Goal: Task Accomplishment & Management: Manage account settings

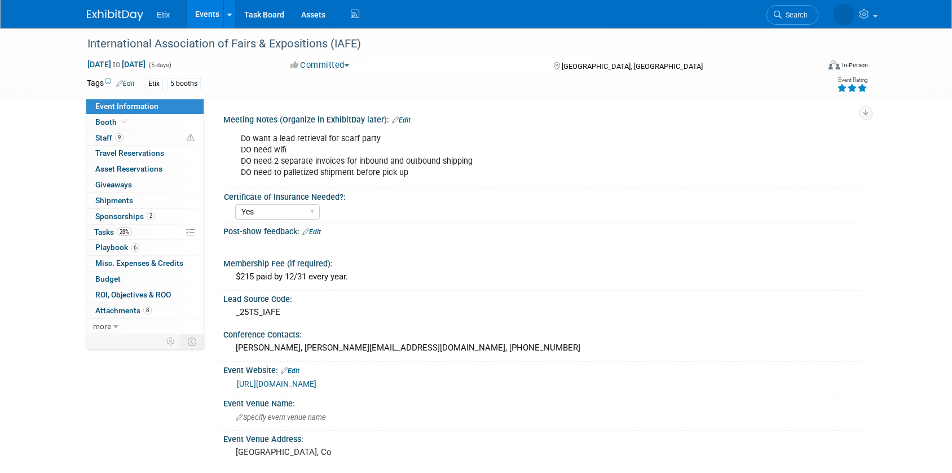
select select "Yes"
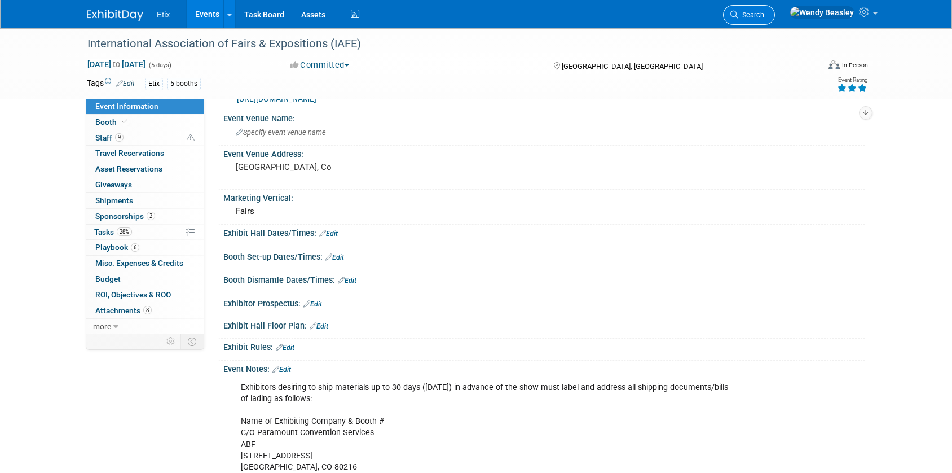
click at [775, 7] on link "Search" at bounding box center [749, 15] width 52 height 20
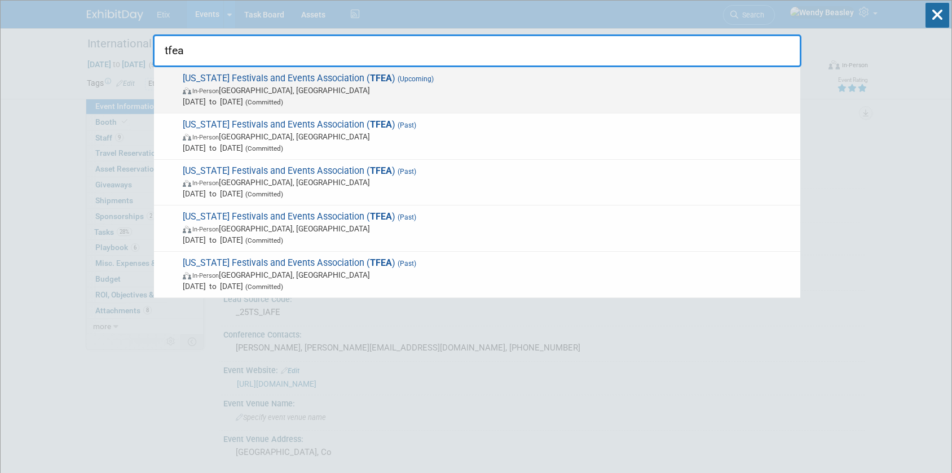
type input "tfea"
click at [425, 95] on span "In-Person Austin, TX" at bounding box center [489, 90] width 612 height 11
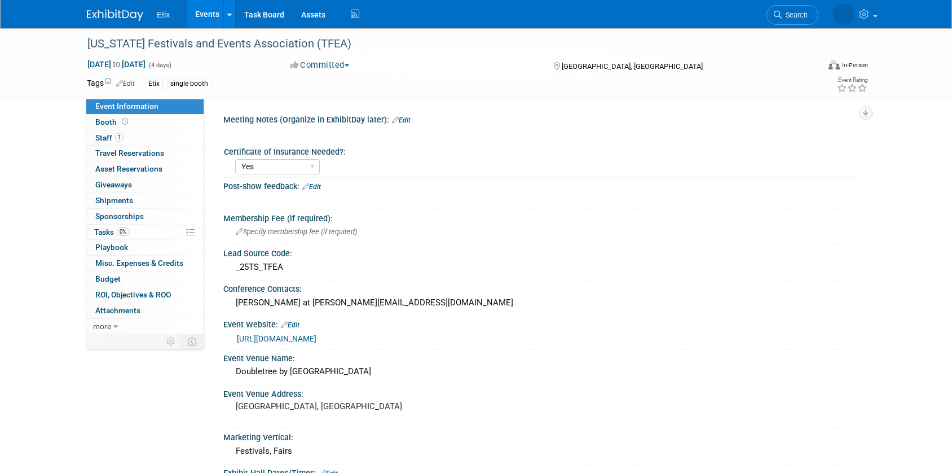
select select "Yes"
click at [133, 138] on link "1 Staff 1" at bounding box center [144, 137] width 117 height 15
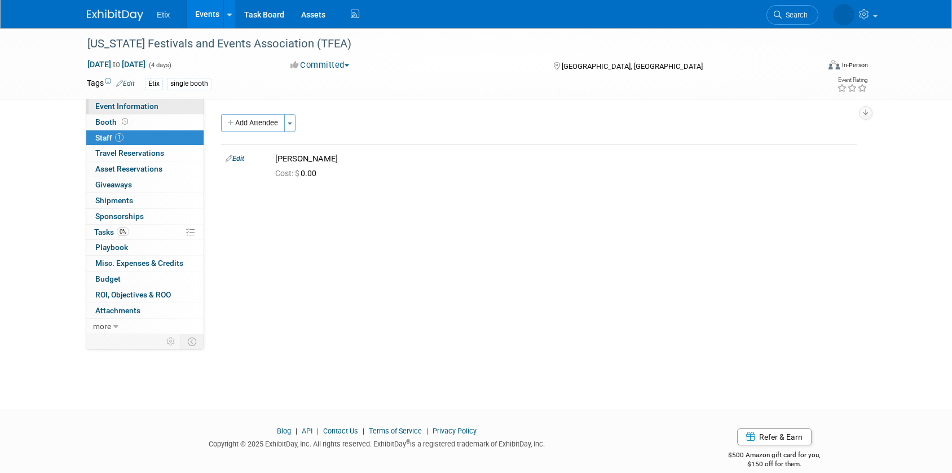
click at [156, 108] on span "Event Information" at bounding box center [126, 106] width 63 height 9
select select "Yes"
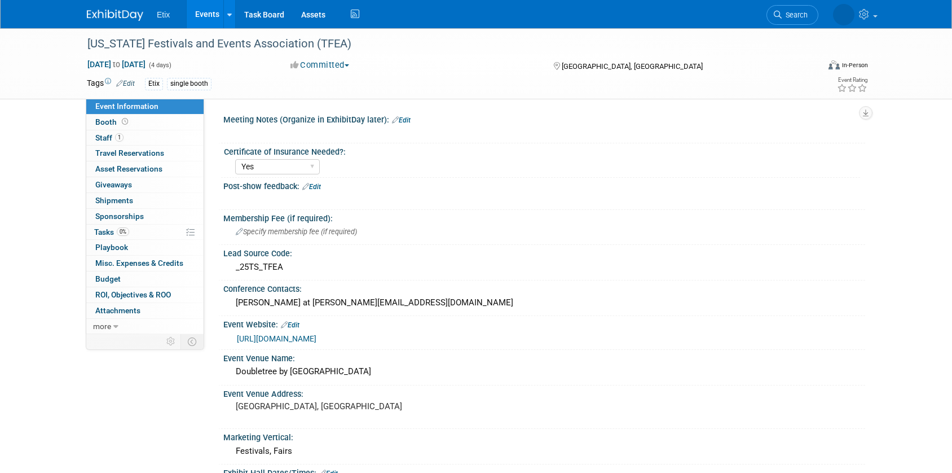
click at [316, 339] on link "https://www.tfea.org/p/conference" at bounding box center [277, 338] width 80 height 9
click at [764, 12] on span "Search" at bounding box center [751, 15] width 26 height 8
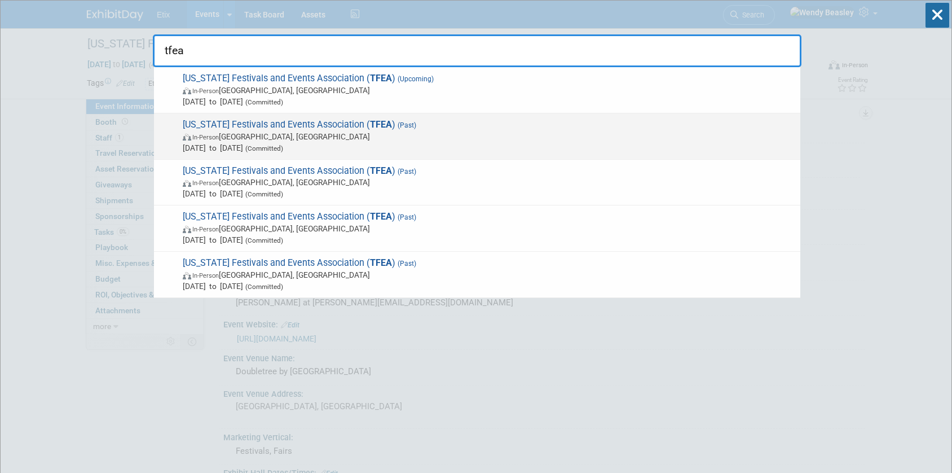
type input "tfea"
click at [370, 119] on strong "TFEA" at bounding box center [381, 124] width 22 height 11
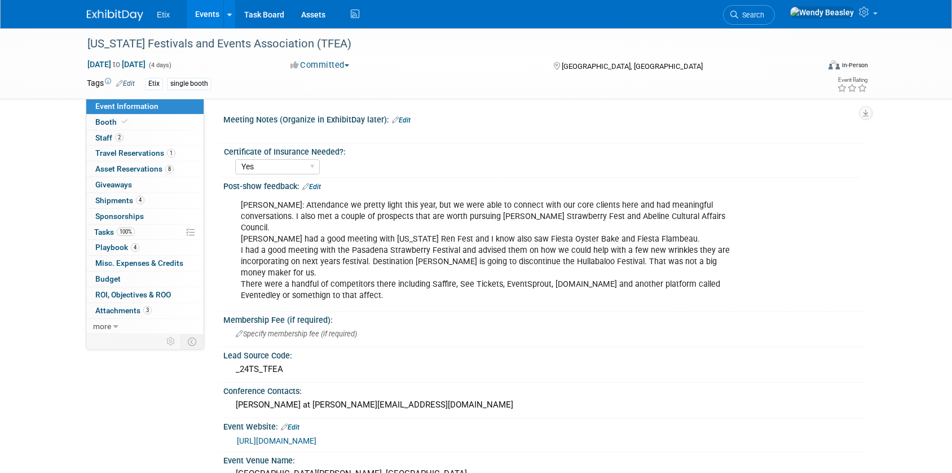
select select "Yes"
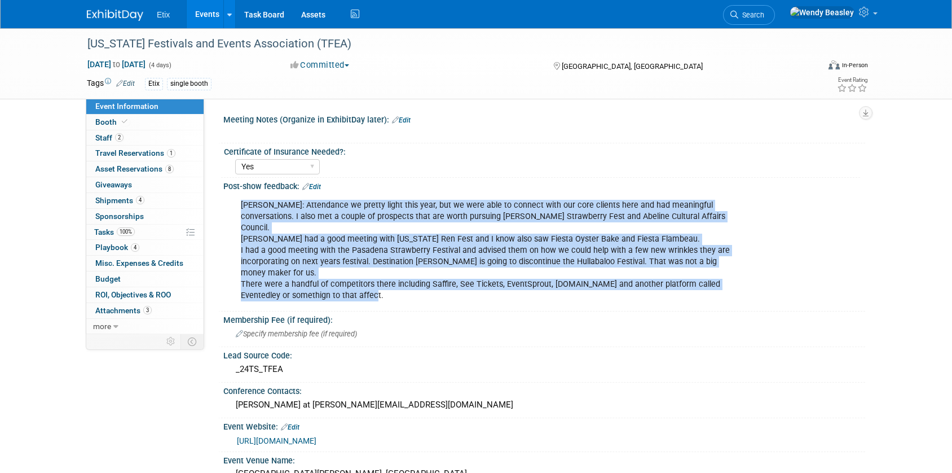
drag, startPoint x: 234, startPoint y: 201, endPoint x: 403, endPoint y: 283, distance: 187.2
click at [403, 283] on div "Wes: Attendance we pretty light this year, but we were able to connect with our…" at bounding box center [487, 250] width 508 height 113
click at [439, 255] on div "Wes: Attendance we pretty light this year, but we were able to connect with our…" at bounding box center [487, 250] width 508 height 113
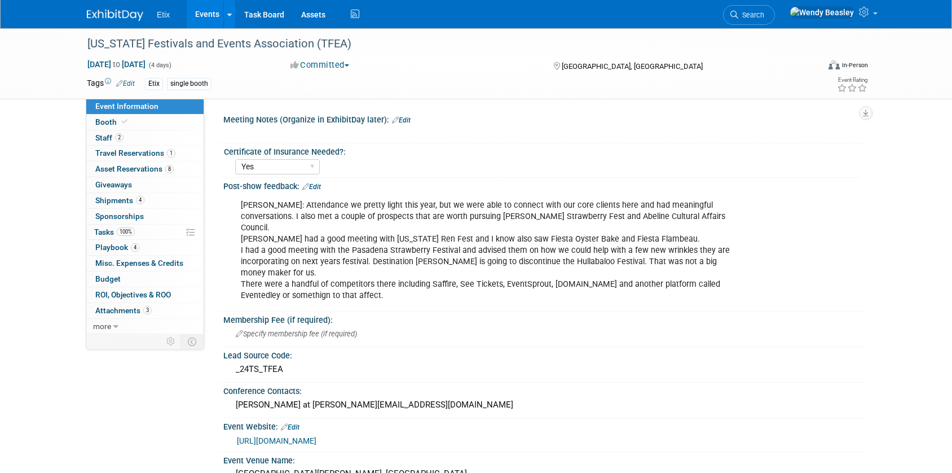
click at [119, 218] on span "Sponsorships 0" at bounding box center [119, 216] width 49 height 9
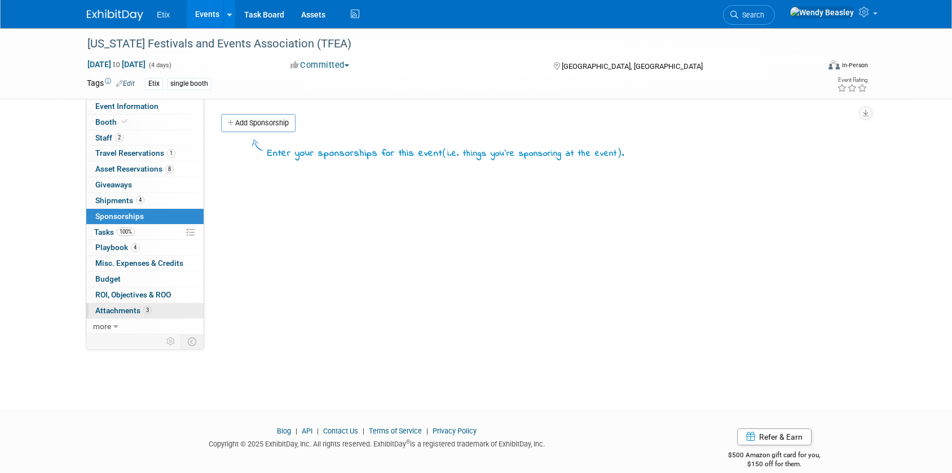
click at [115, 303] on link "3 Attachments 3" at bounding box center [144, 310] width 117 height 15
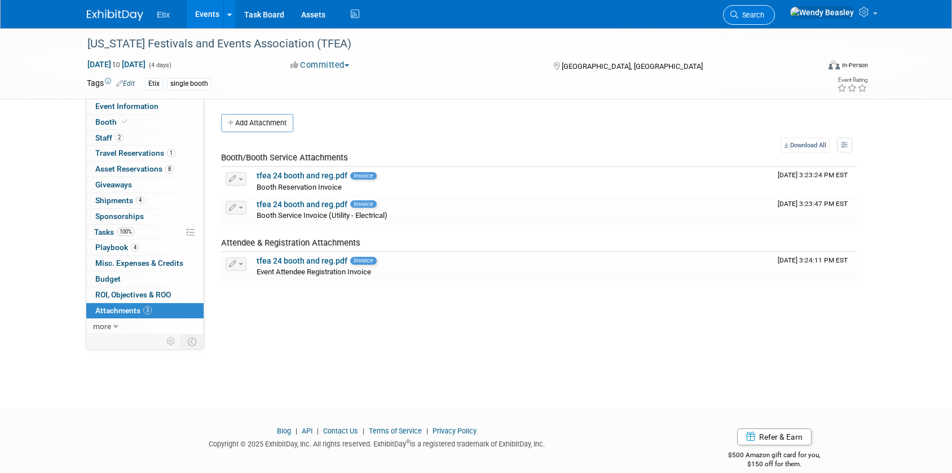
click at [738, 11] on icon at bounding box center [734, 15] width 8 height 8
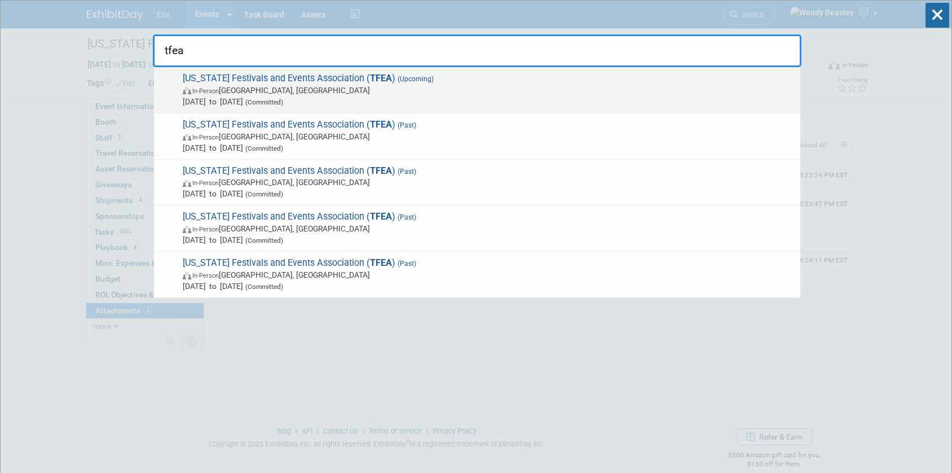
type input "tfea"
click at [300, 76] on span "Texas Festivals and Events Association ( TFEA ) (Upcoming) In-Person Austin, TX…" at bounding box center [486, 90] width 615 height 34
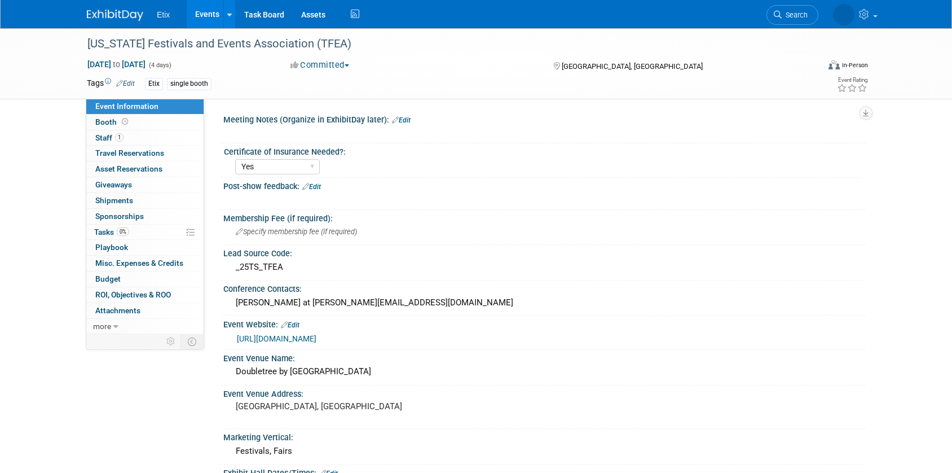
select select "Yes"
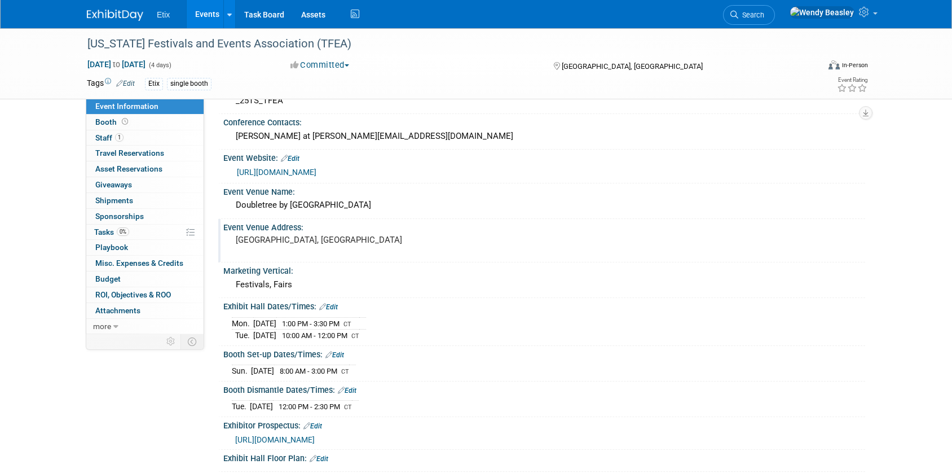
scroll to position [175, 0]
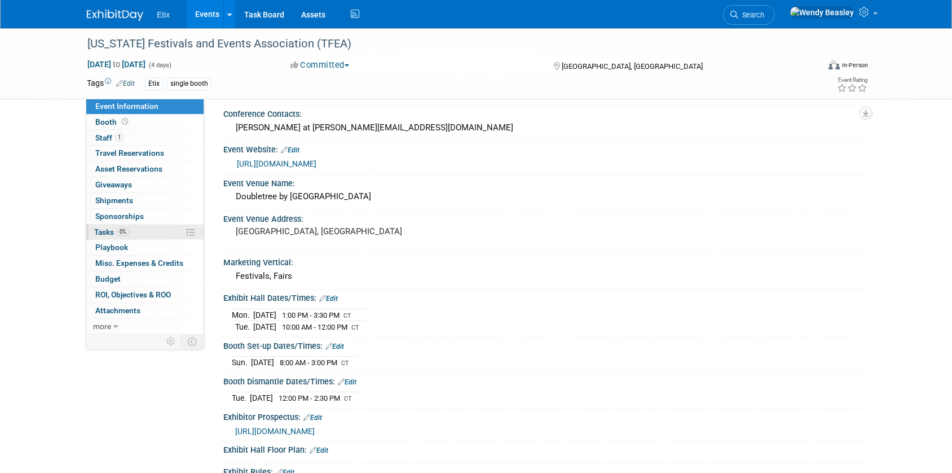
click at [102, 233] on span "Tasks 0%" at bounding box center [111, 231] width 35 height 9
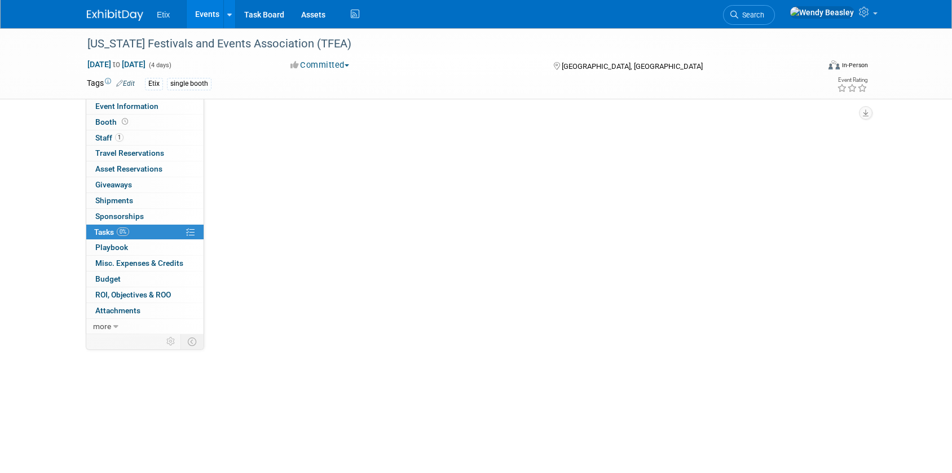
scroll to position [0, 0]
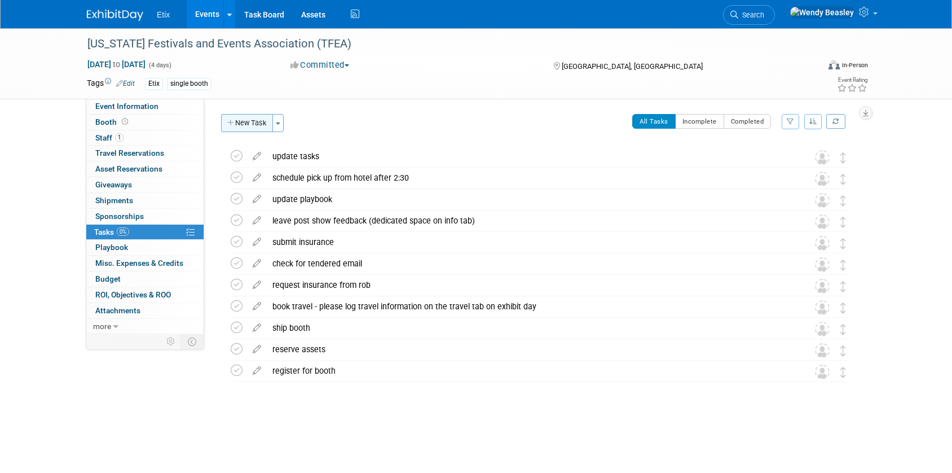
click at [252, 125] on button "New Task" at bounding box center [247, 123] width 52 height 18
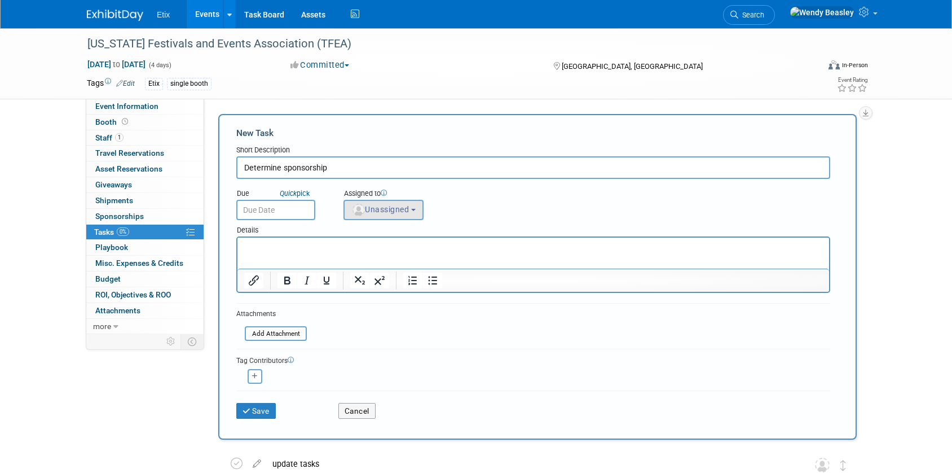
type input "Determine sponsorship"
click at [406, 209] on span "Unassigned" at bounding box center [380, 209] width 58 height 9
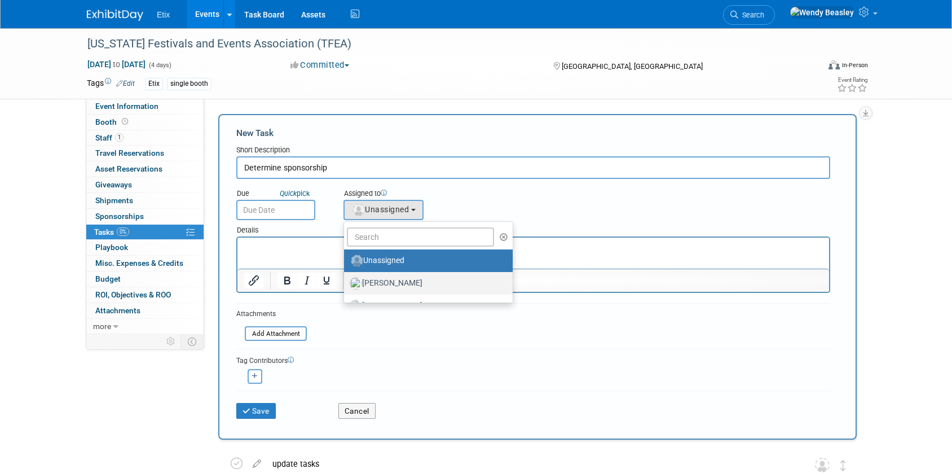
click at [402, 281] on label "[PERSON_NAME]" at bounding box center [426, 283] width 152 height 18
click at [346, 281] on input "[PERSON_NAME]" at bounding box center [341, 281] width 7 height 7
select select "5acaaf70-30d7-4097-9937-213f95e4f2ba"
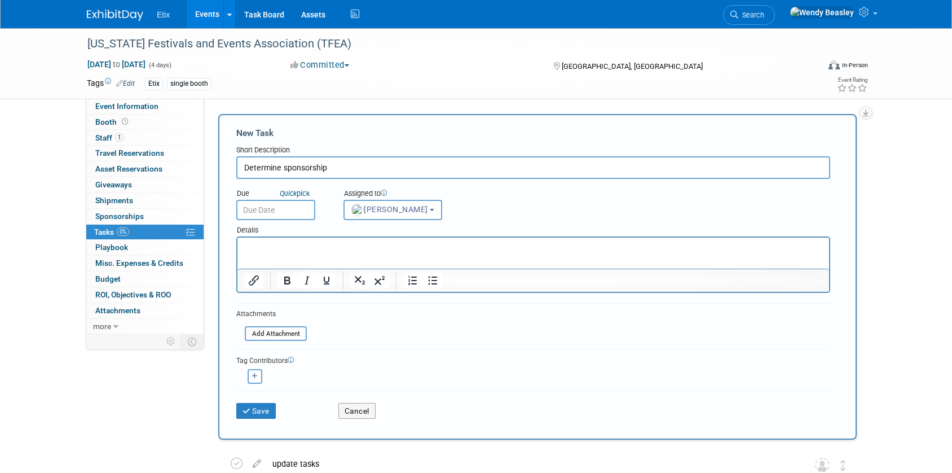
click at [258, 375] on button "button" at bounding box center [255, 376] width 15 height 15
select select
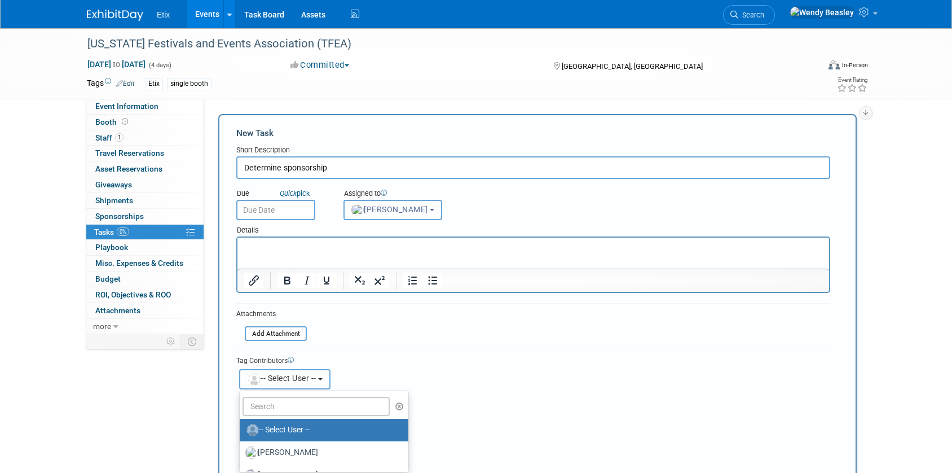
click at [302, 374] on span "-- Select User --" at bounding box center [281, 377] width 69 height 9
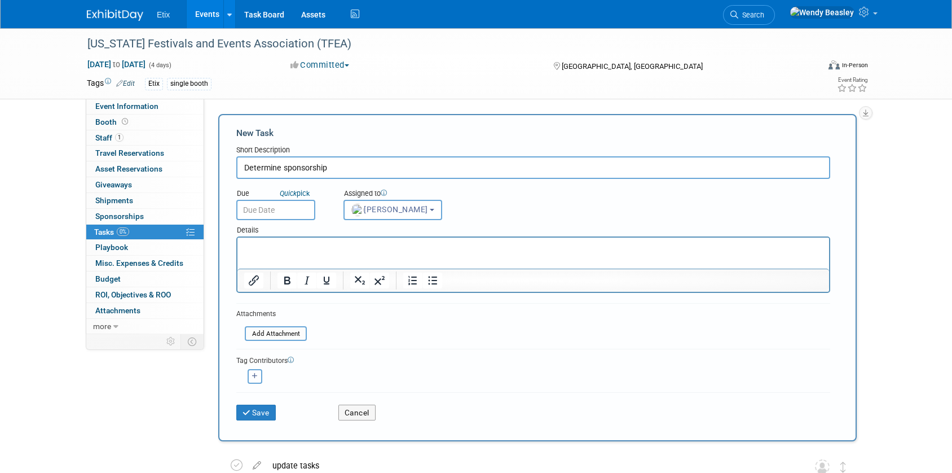
click at [254, 379] on icon "button" at bounding box center [255, 376] width 6 height 6
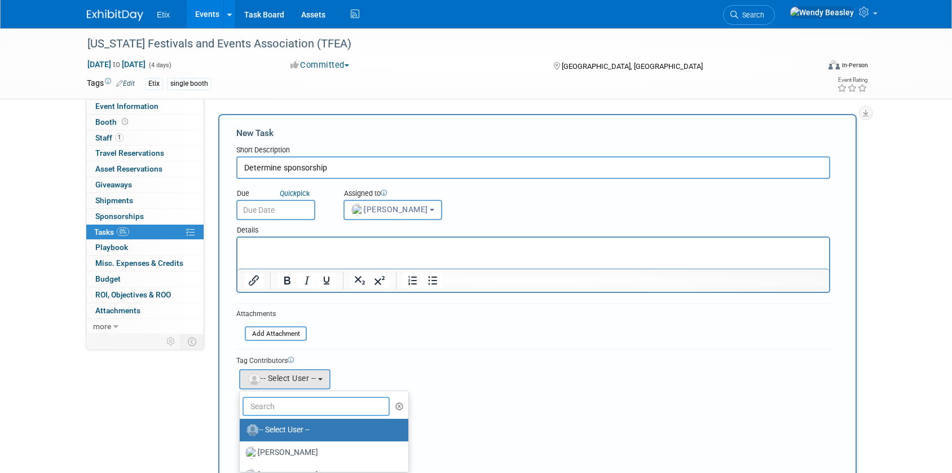
click at [288, 405] on input "text" at bounding box center [316, 406] width 147 height 19
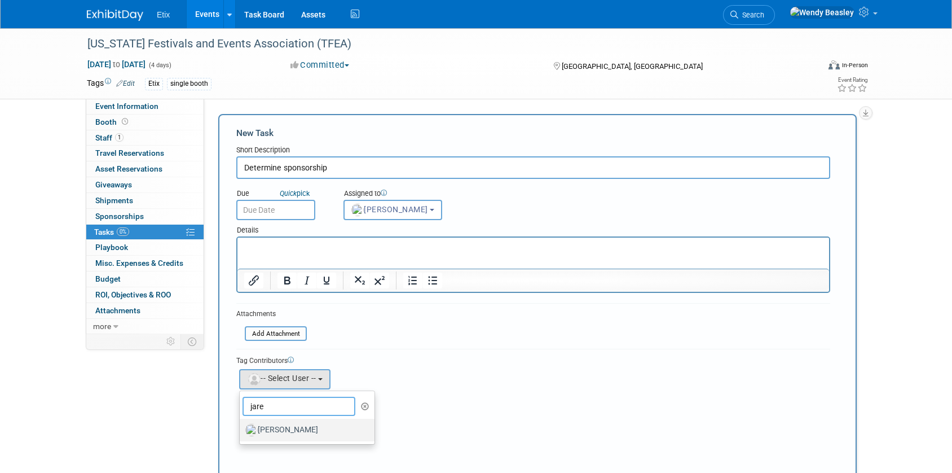
type input "jare"
click at [274, 432] on label "[PERSON_NAME]" at bounding box center [304, 430] width 118 height 18
click at [241, 432] on input "[PERSON_NAME]" at bounding box center [237, 428] width 7 height 7
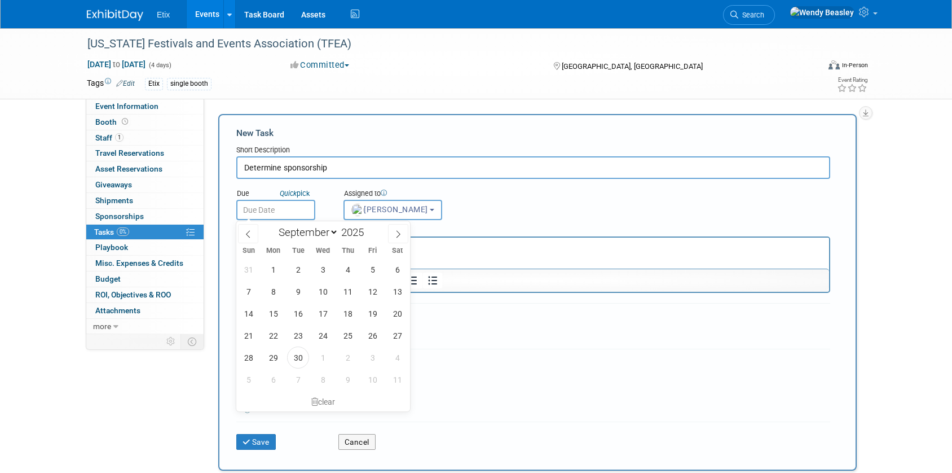
click at [276, 209] on input "text" at bounding box center [275, 210] width 79 height 20
click at [349, 357] on span "2" at bounding box center [348, 357] width 22 height 22
type input "Oct 2, 2025"
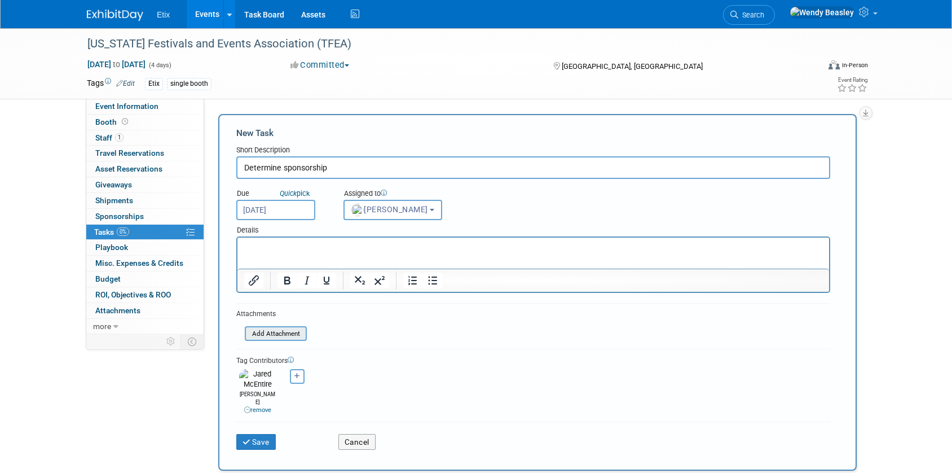
click at [280, 335] on input "file" at bounding box center [238, 333] width 134 height 13
click at [277, 247] on p "Rich Text Area. Press ALT-0 for help." at bounding box center [533, 247] width 579 height 11
click at [254, 434] on button "Save" at bounding box center [255, 442] width 39 height 16
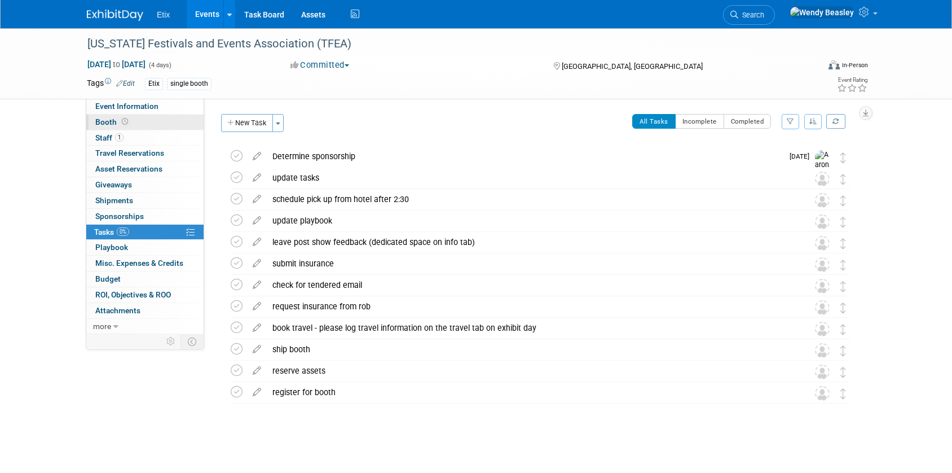
click at [97, 121] on span "Booth" at bounding box center [112, 121] width 35 height 9
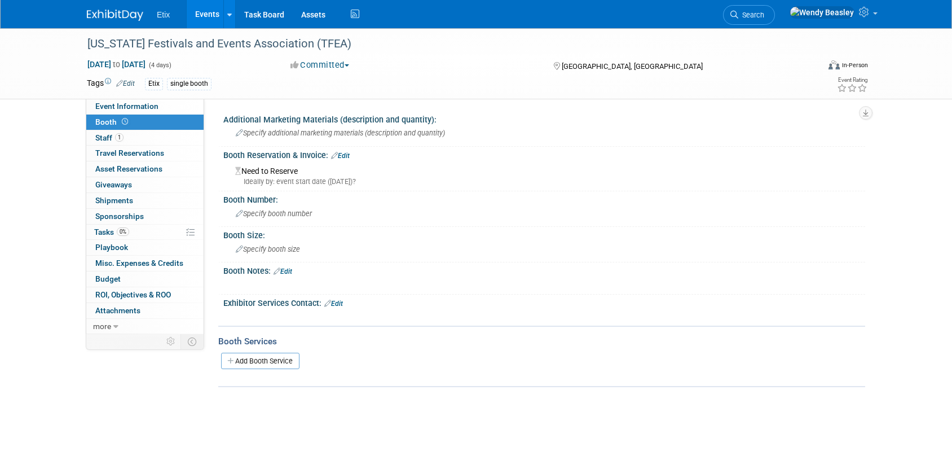
click at [290, 269] on link "Edit" at bounding box center [283, 271] width 19 height 8
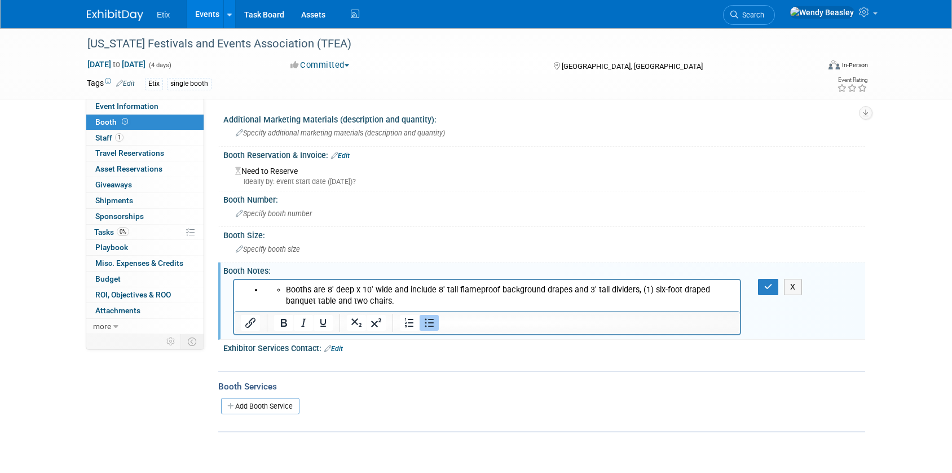
drag, startPoint x: 285, startPoint y: 289, endPoint x: 431, endPoint y: 566, distance: 312.4
click at [234, 287] on html "Booths are 8' deep x 10' wide and include 8' tall flameproof background drapes …" at bounding box center [487, 292] width 506 height 27
drag, startPoint x: 333, startPoint y: 301, endPoint x: 360, endPoint y: 301, distance: 26.5
click at [333, 301] on p "Booths are 8' deep x 10' wide and include 8' tall flameproof background drapes …" at bounding box center [487, 295] width 493 height 23
click at [770, 289] on icon "button" at bounding box center [768, 287] width 8 height 8
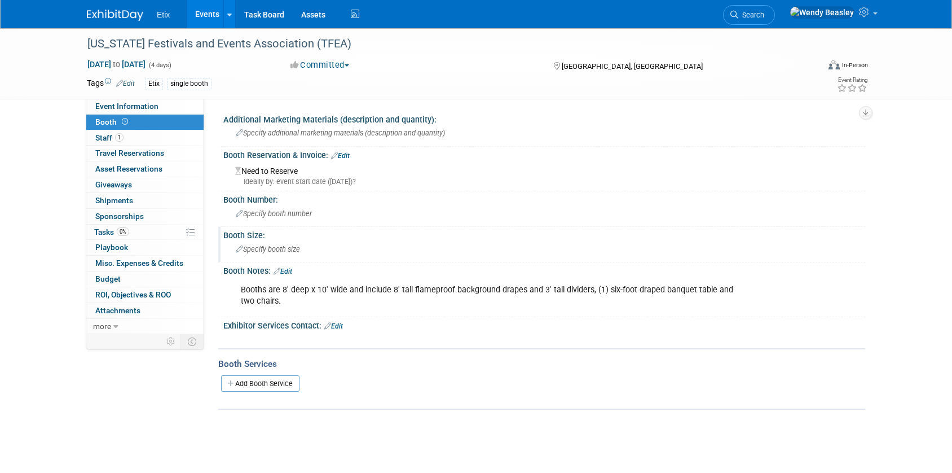
click at [269, 248] on span "Specify booth size" at bounding box center [268, 249] width 64 height 8
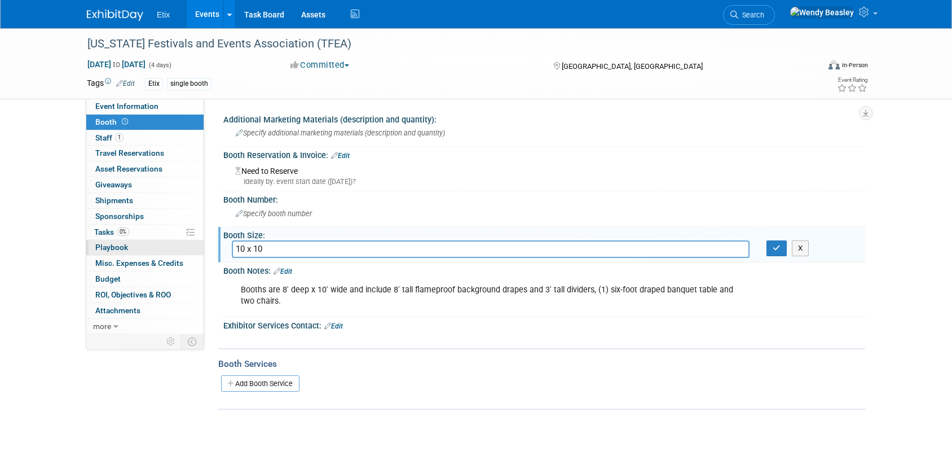
drag, startPoint x: 204, startPoint y: 248, endPoint x: 153, endPoint y: 244, distance: 50.9
click at [152, 246] on div "Event Information Event Info Booth Booth 1 Staff 1 Staff 0 Travel Reservations …" at bounding box center [475, 218] width 795 height 381
type input "8' x 10'"
click at [778, 247] on icon "button" at bounding box center [777, 247] width 8 height 7
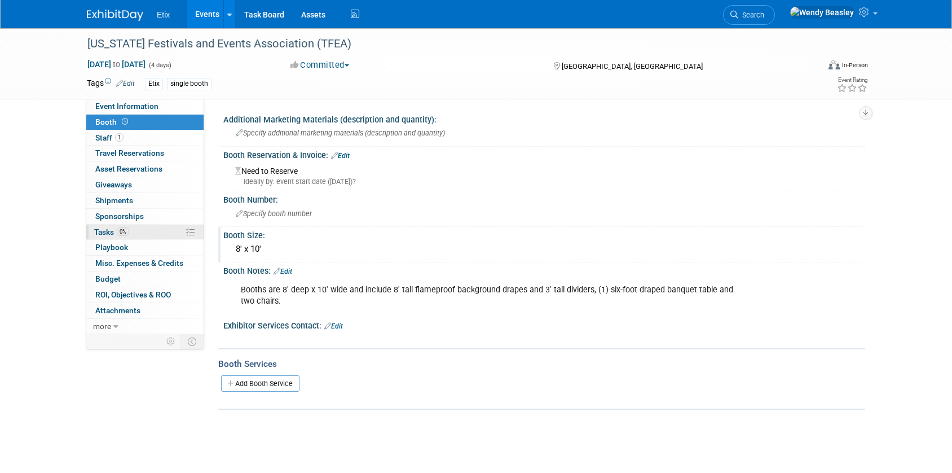
click at [101, 234] on span "Tasks 0%" at bounding box center [111, 231] width 35 height 9
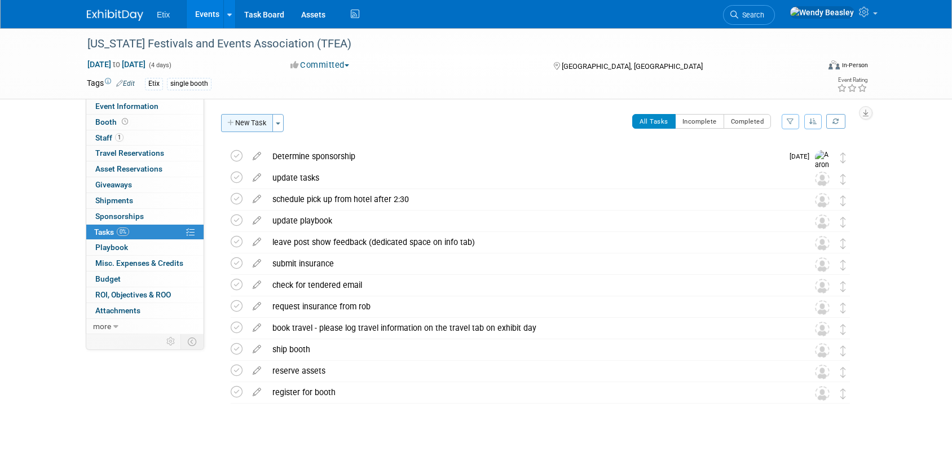
click at [254, 129] on button "New Task" at bounding box center [247, 123] width 52 height 18
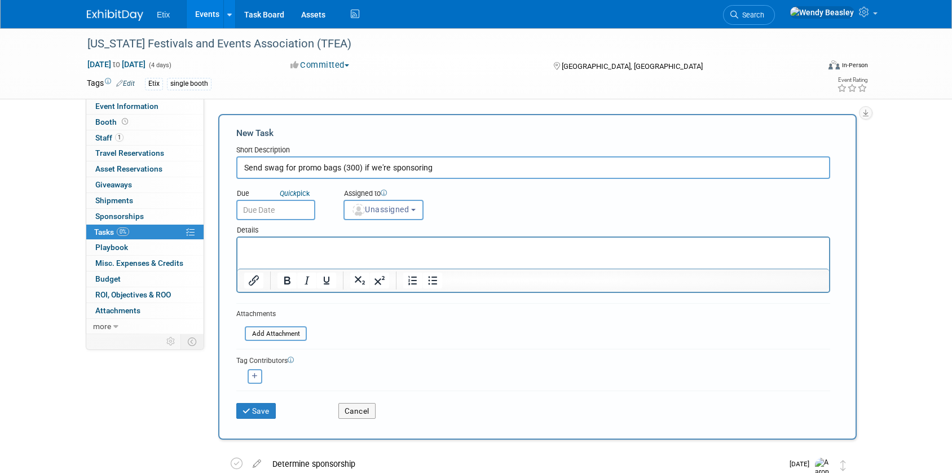
type input "Send swag for promo bags (300) if we're sponsoring"
click at [115, 198] on span "Shipments 0" at bounding box center [114, 200] width 38 height 9
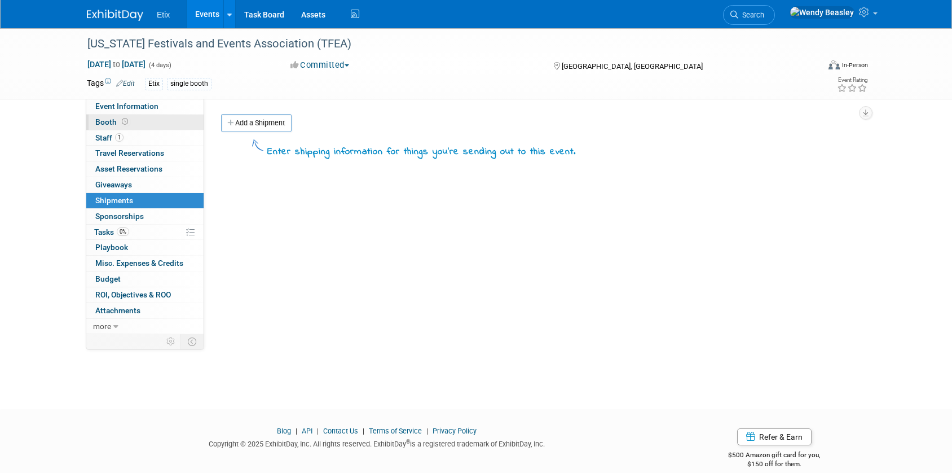
click at [102, 120] on span "Booth" at bounding box center [112, 121] width 35 height 9
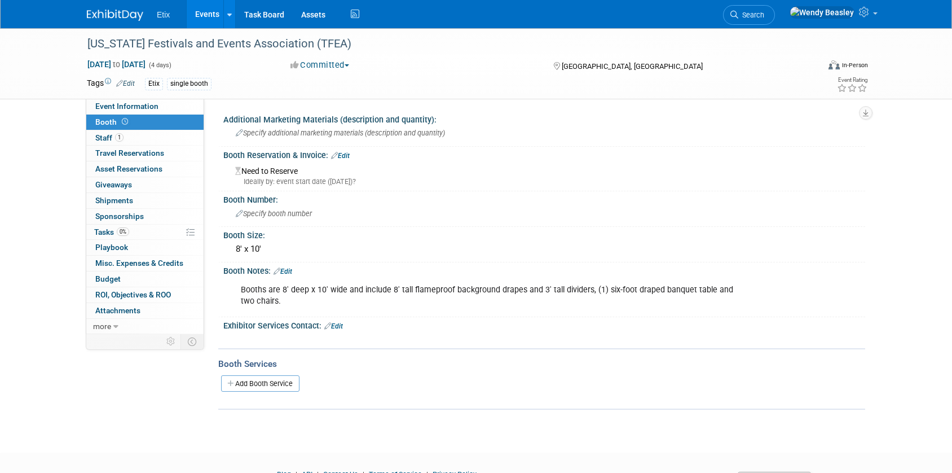
click at [290, 300] on div "Booths are 8' deep x 10' wide and include 8' tall flameproof background drapes …" at bounding box center [487, 296] width 508 height 34
click at [287, 271] on link "Edit" at bounding box center [283, 271] width 19 height 8
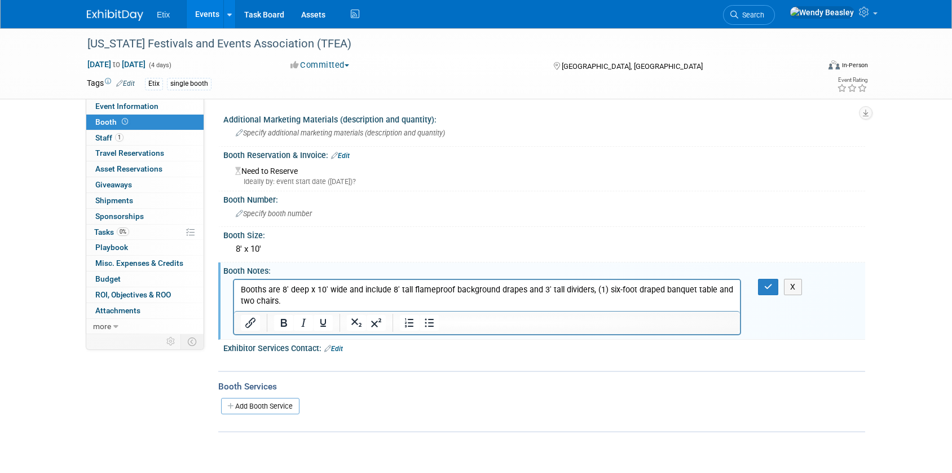
click at [307, 303] on p "Booths are 8' deep x 10' wide and include 8' tall flameproof background drapes …" at bounding box center [487, 295] width 493 height 23
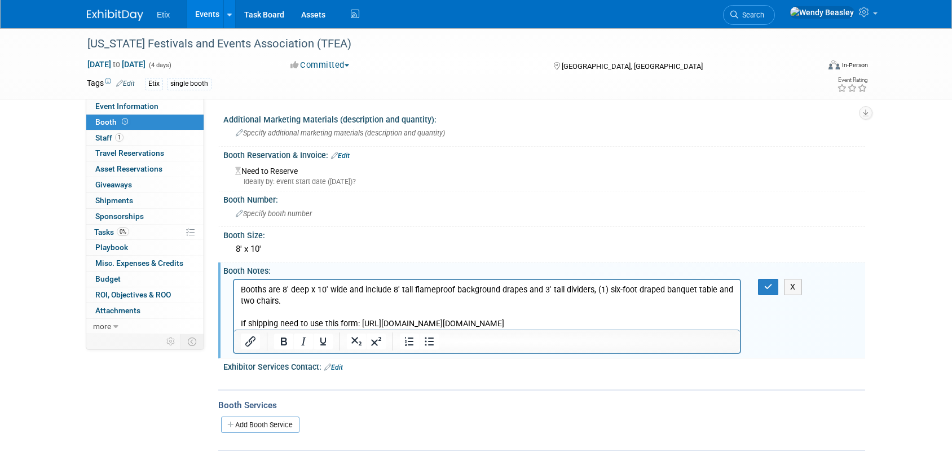
click at [280, 323] on p "If shipping need to use this form: https://cdn.saffire.com/files.ashx?t=fg&rid=…" at bounding box center [487, 323] width 493 height 11
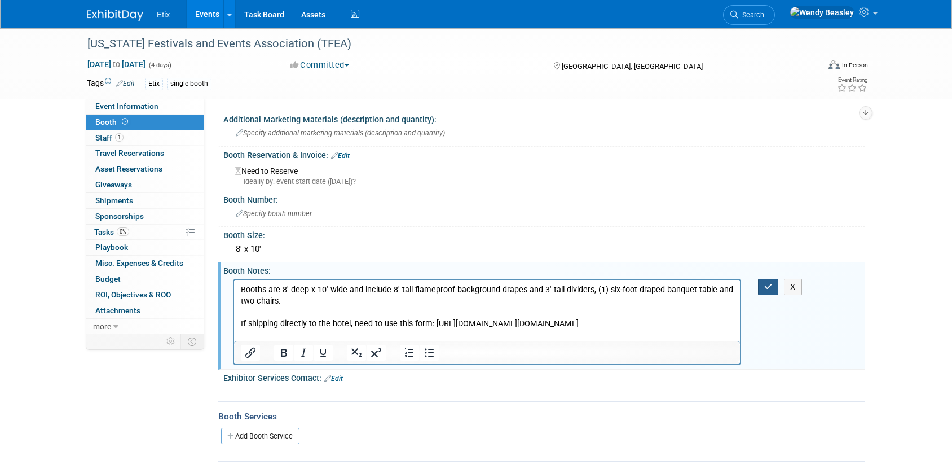
click at [771, 290] on icon "button" at bounding box center [768, 287] width 8 height 8
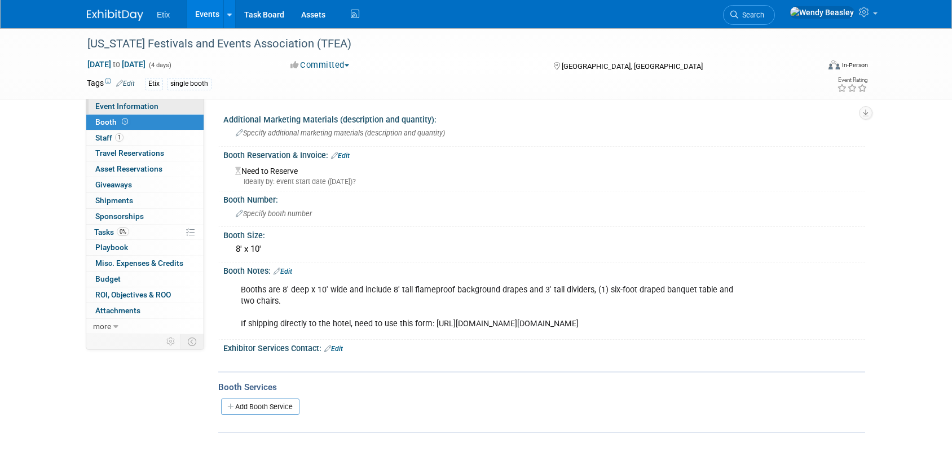
click at [138, 112] on link "Event Information" at bounding box center [144, 106] width 117 height 15
select select "Yes"
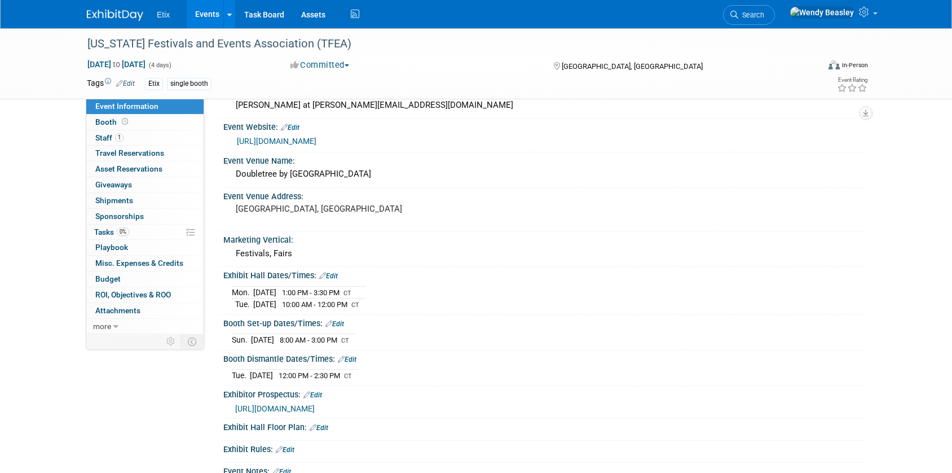
scroll to position [197, 0]
drag, startPoint x: 234, startPoint y: 174, endPoint x: 388, endPoint y: 179, distance: 154.1
click at [388, 179] on div "Doubletree by Hilton Hotel Austin" at bounding box center [544, 174] width 625 height 17
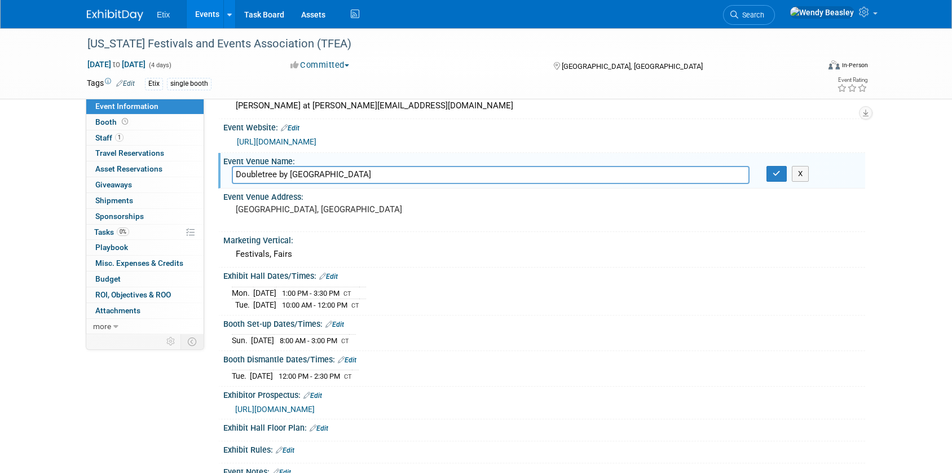
click at [361, 180] on input "Doubletree by Hilton Hotel Austin" at bounding box center [491, 174] width 518 height 17
click at [361, 179] on input "Doubletree by Hilton Hotel Austin" at bounding box center [491, 174] width 518 height 17
click at [362, 179] on input "Doubletree by Hilton Hotel Austin" at bounding box center [491, 174] width 518 height 17
click at [778, 170] on icon "button" at bounding box center [777, 173] width 8 height 7
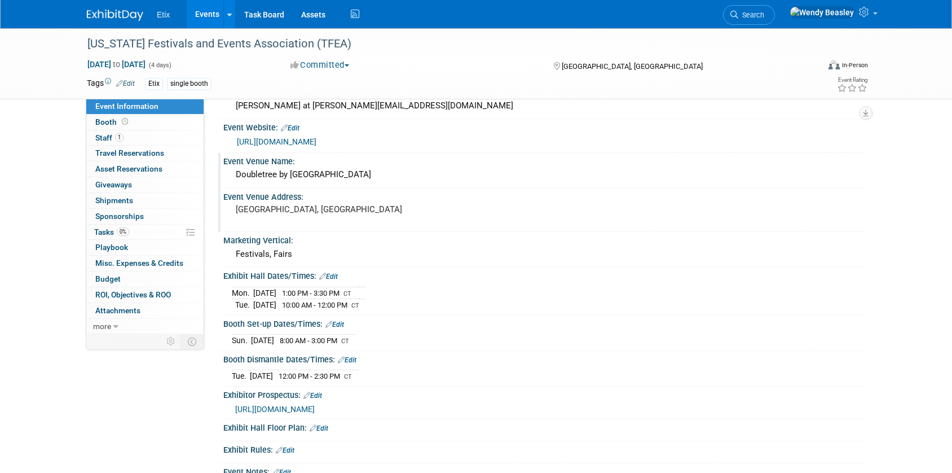
click at [279, 211] on pre "[GEOGRAPHIC_DATA], [GEOGRAPHIC_DATA]" at bounding box center [357, 209] width 243 height 10
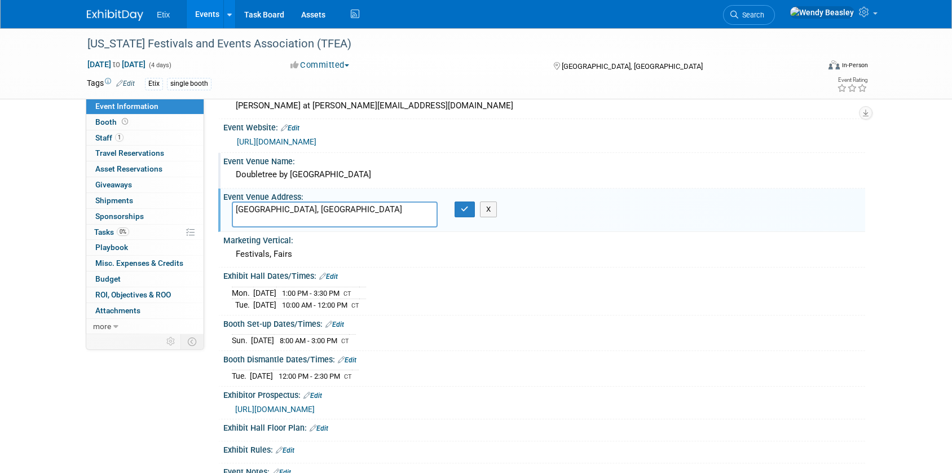
click at [280, 210] on textarea "[GEOGRAPHIC_DATA], [GEOGRAPHIC_DATA]" at bounding box center [335, 214] width 206 height 26
click at [281, 210] on textarea "[GEOGRAPHIC_DATA], [GEOGRAPHIC_DATA]" at bounding box center [335, 214] width 206 height 26
click at [281, 209] on textarea "[GEOGRAPHIC_DATA], [GEOGRAPHIC_DATA]" at bounding box center [335, 214] width 206 height 26
type textarea "6505 N Interstate 35, Austin, Texas, 78752-4346"
click at [461, 212] on icon "button" at bounding box center [465, 208] width 8 height 7
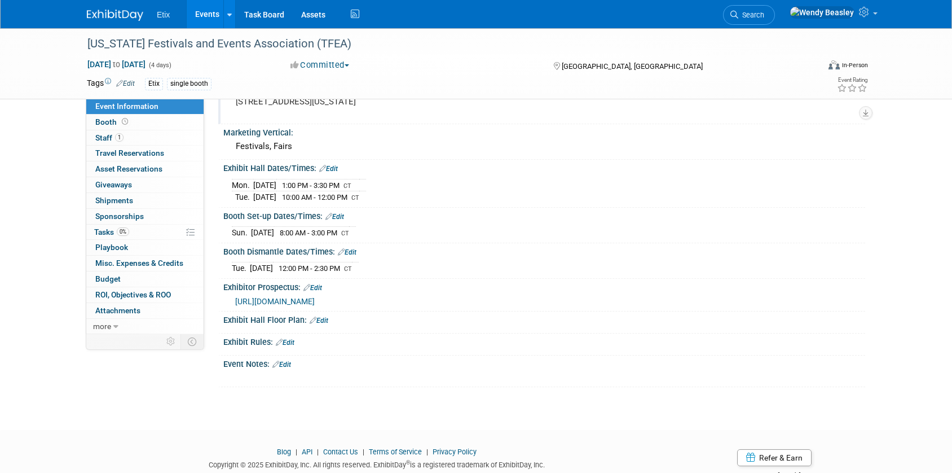
scroll to position [341, 0]
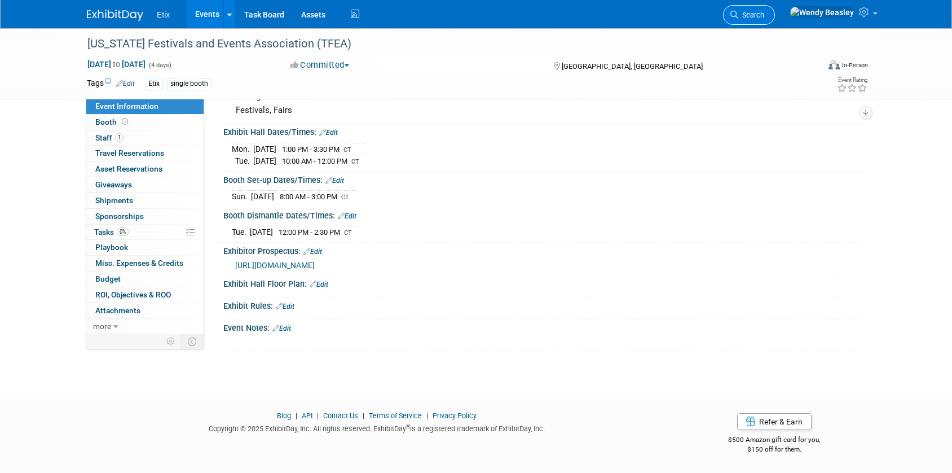
click at [764, 15] on span "Search" at bounding box center [751, 15] width 26 height 8
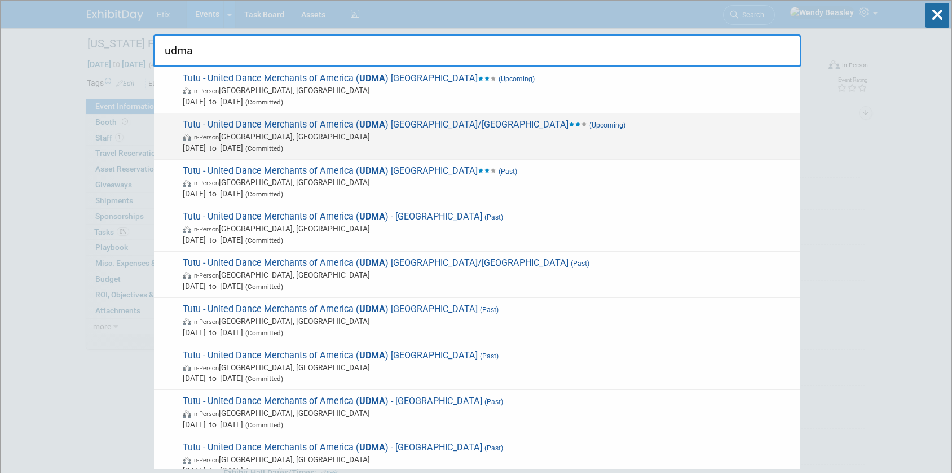
type input "udma"
click at [313, 121] on span "Tutu - United Dance Merchants of America ( UDMA ) NY/NJ (Upcoming) In-Person NJ…" at bounding box center [486, 136] width 615 height 34
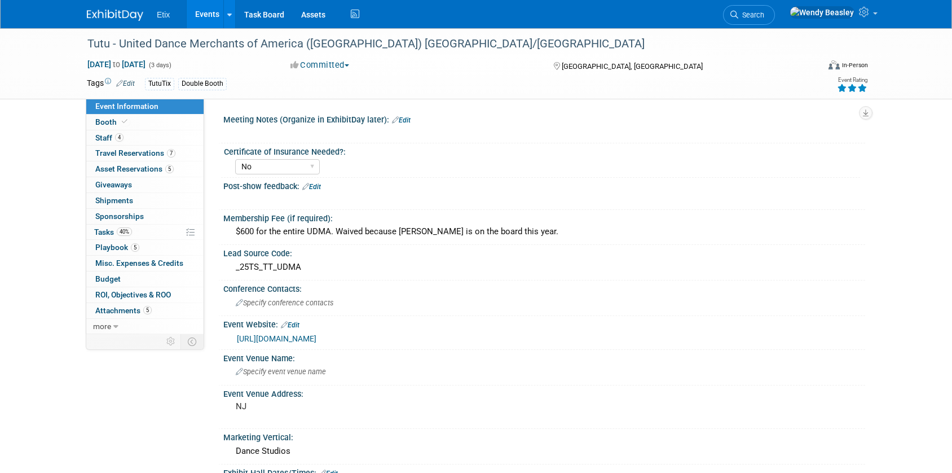
select select "No"
click at [112, 245] on span "Playbook 5" at bounding box center [117, 247] width 44 height 9
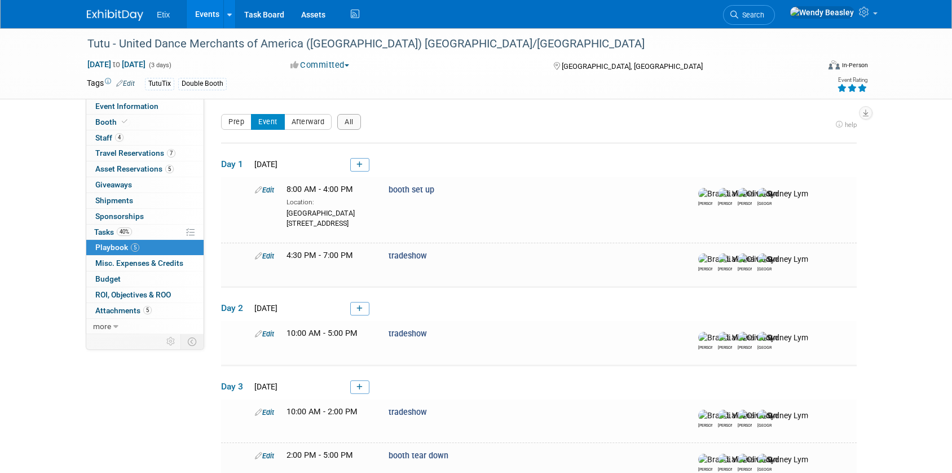
click at [156, 15] on div "Etix Events Add Event Bulk Upload Events Shareable Event Boards Recently Viewed…" at bounding box center [475, 14] width 795 height 28
click at [114, 14] on img at bounding box center [115, 15] width 56 height 11
